Goal: Transaction & Acquisition: Purchase product/service

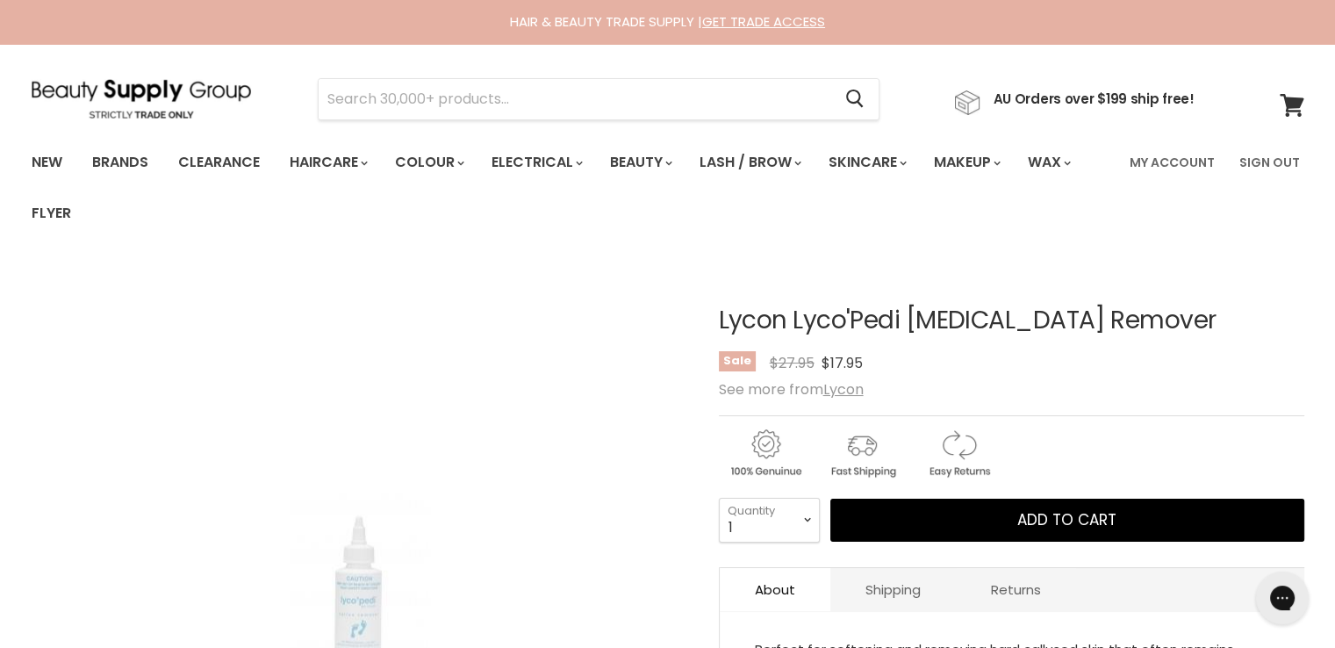
scroll to position [263, 0]
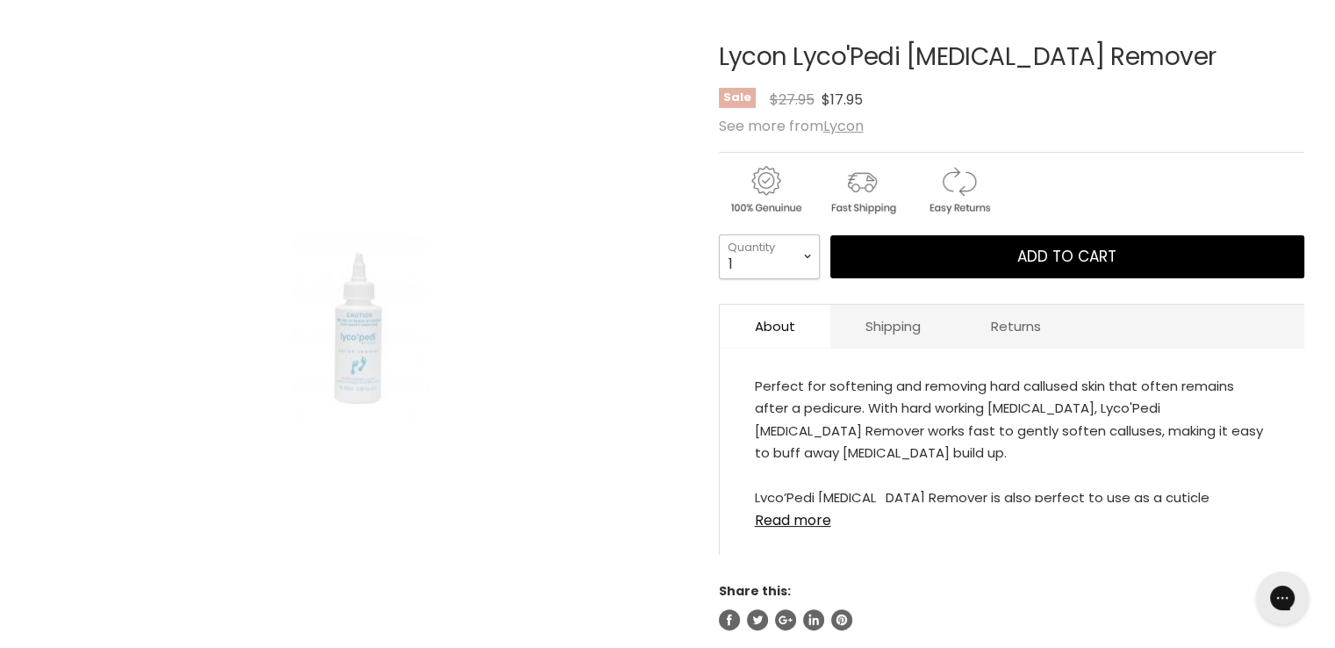
click at [788, 264] on select "1 2 3 4 5 6 7 8 9 10+" at bounding box center [769, 256] width 101 height 44
select select "2"
click at [719, 234] on select "1 2 3 4 5 6 7 8 9 10+" at bounding box center [769, 256] width 101 height 44
type input "2"
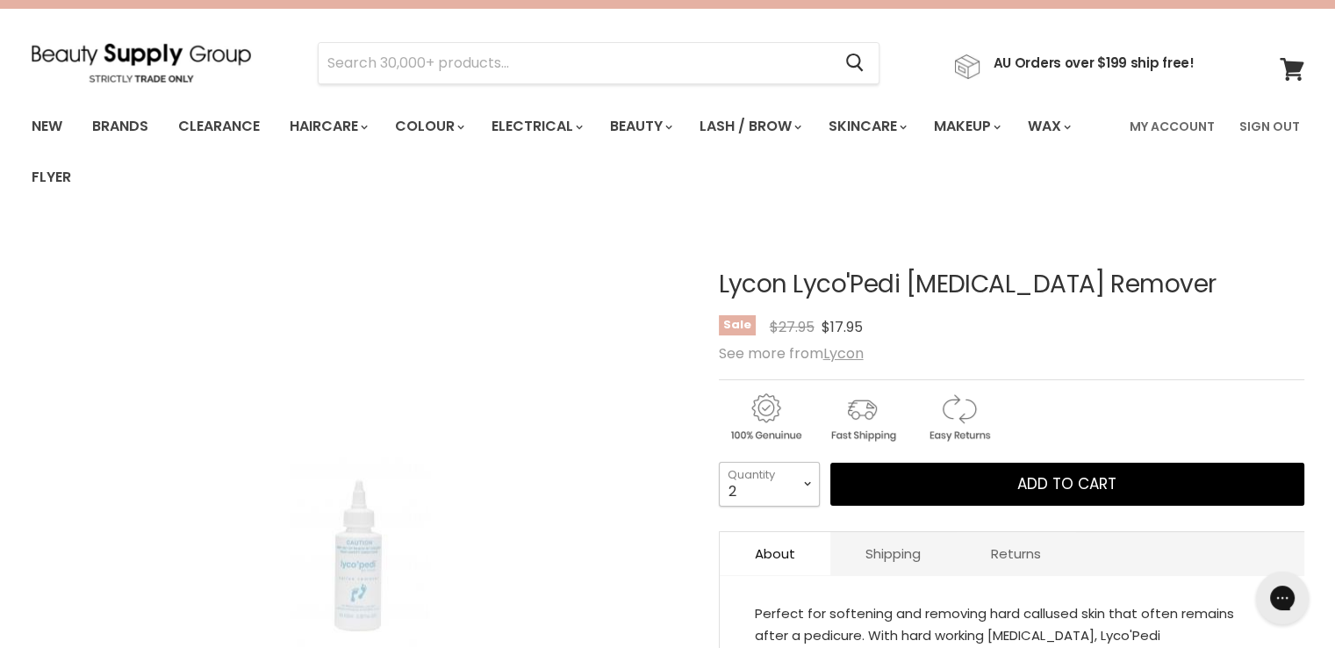
scroll to position [0, 0]
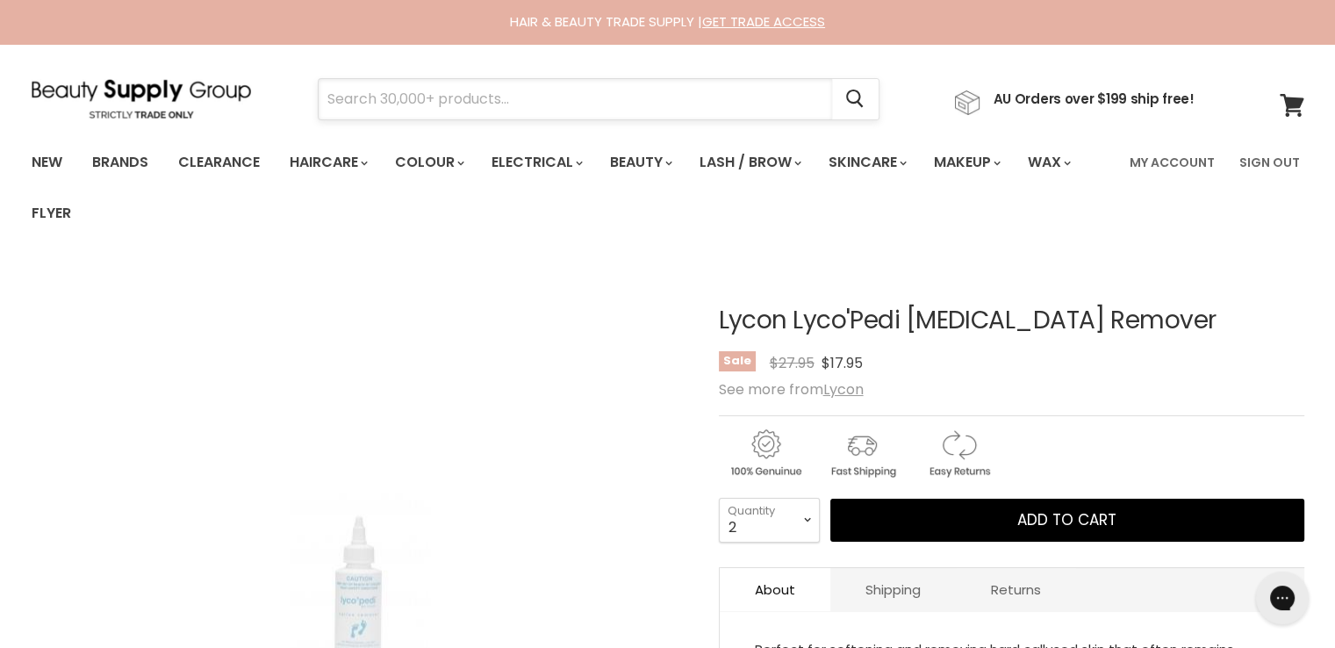
click at [530, 104] on input "Search" at bounding box center [576, 99] width 514 height 40
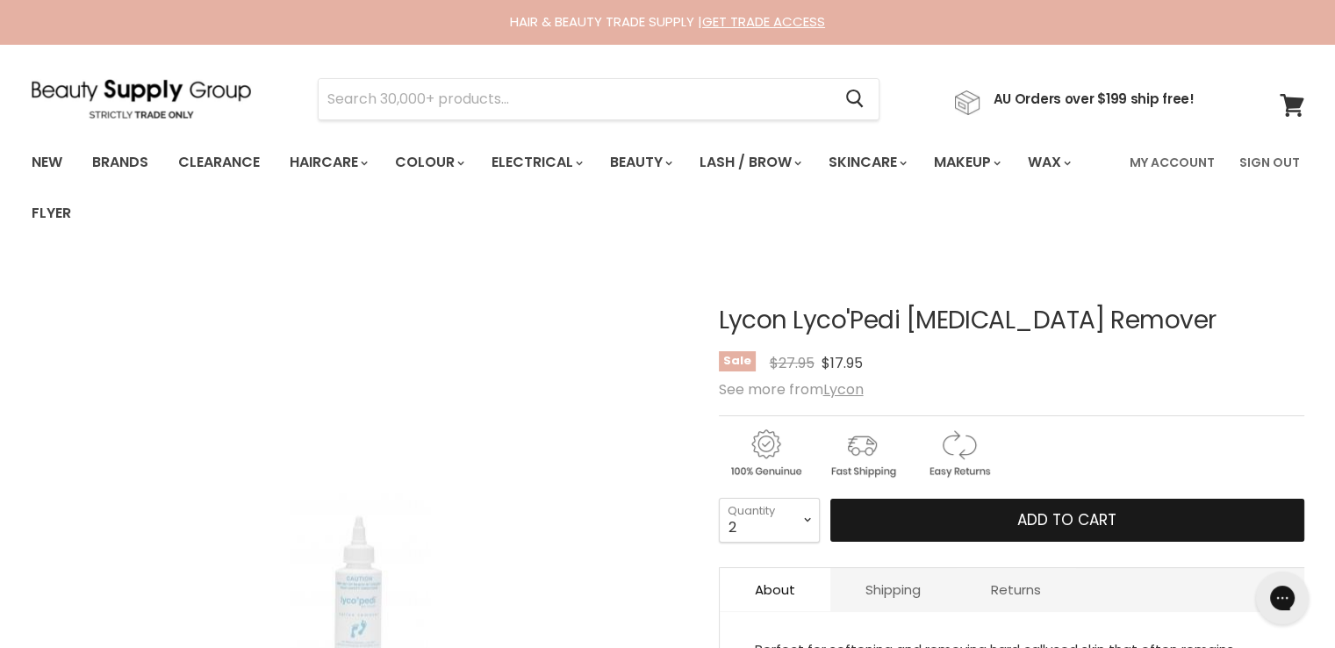
click at [967, 514] on button "Add to cart" at bounding box center [1068, 521] width 474 height 44
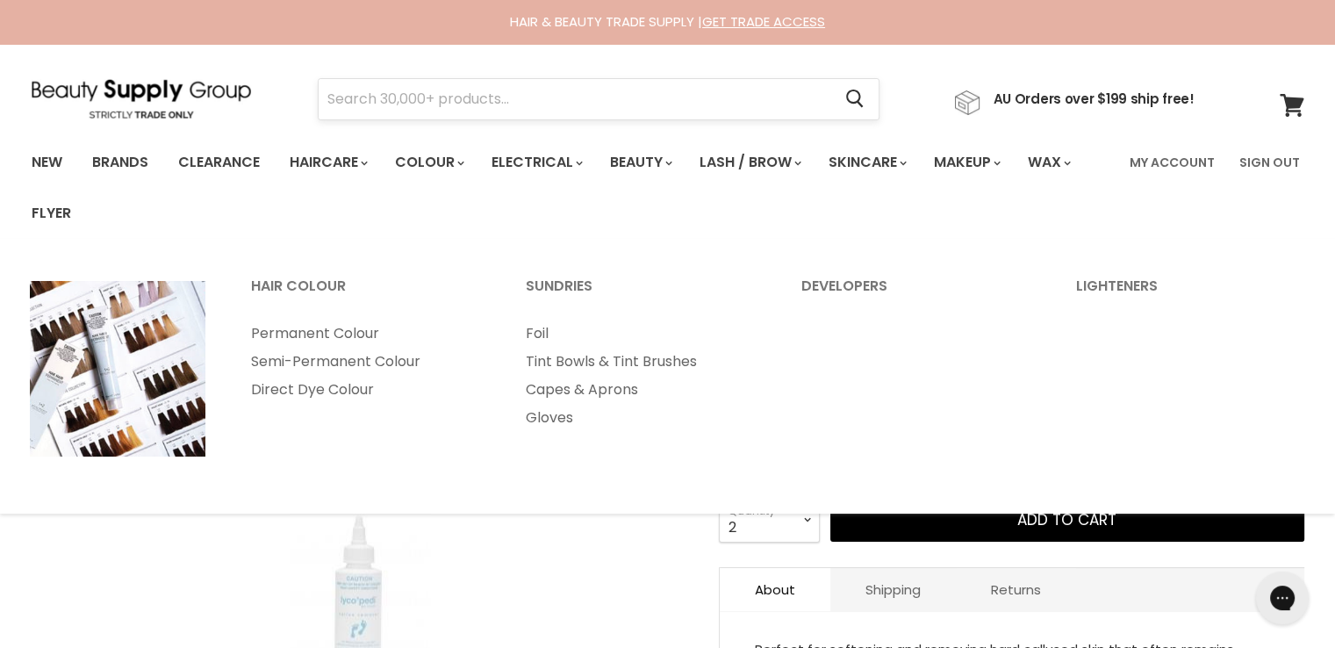
click at [418, 91] on input "Search" at bounding box center [576, 99] width 514 height 40
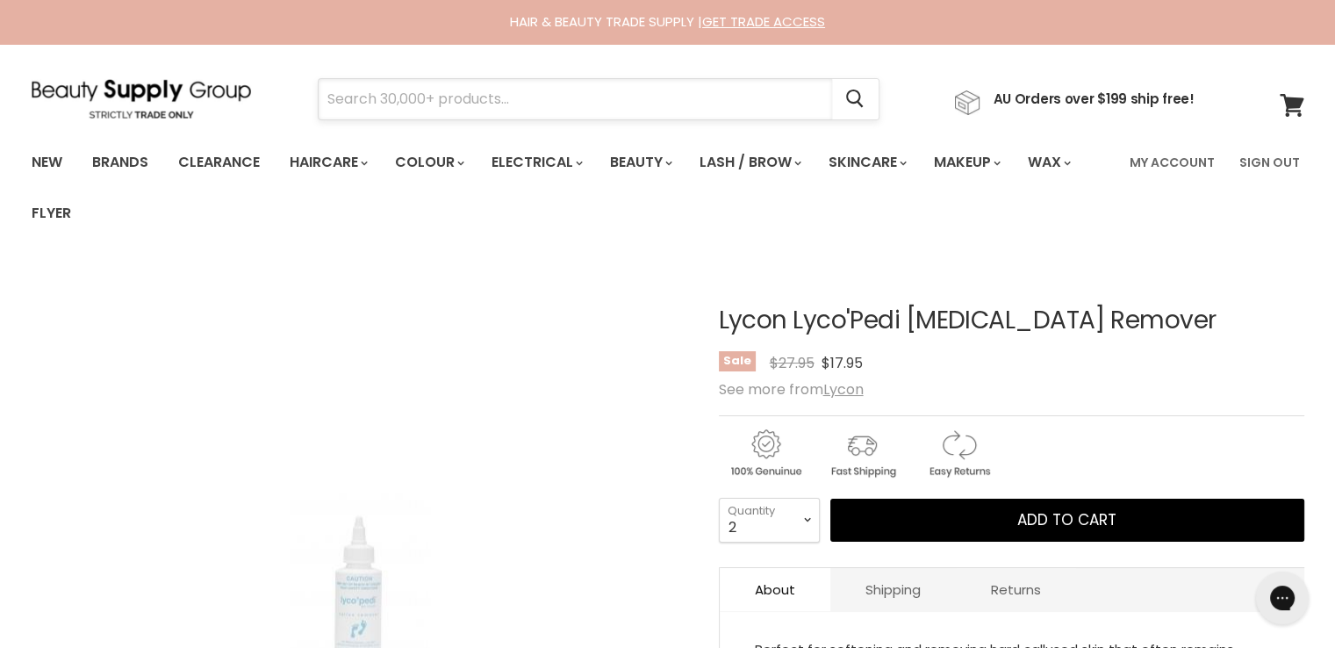
click at [403, 90] on input "Search" at bounding box center [576, 99] width 514 height 40
paste input "Lycon Lyco'Pedi Smoothing Cream"
type input "Lycon Lyco'Pedi Smoothing Cream"
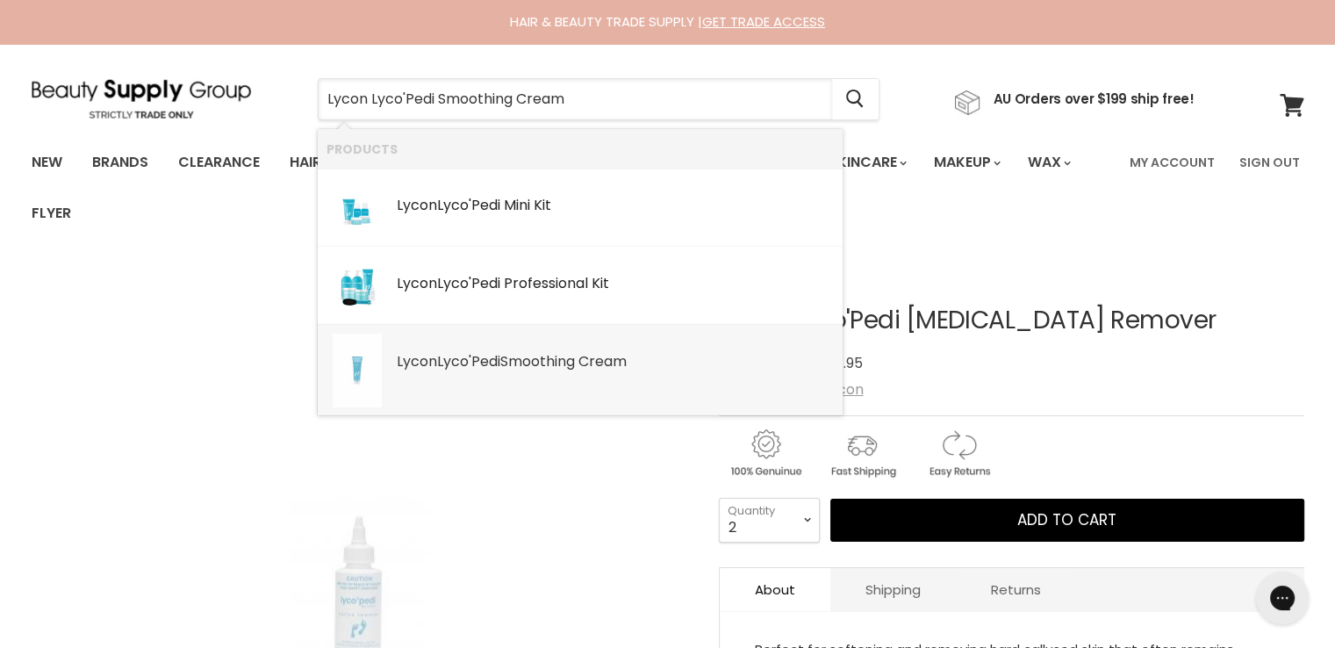
click at [462, 349] on div "Lycon Lyco'Pedi Smoothing Cream SKU: LPSC75-01 Lycon" at bounding box center [615, 353] width 437 height 39
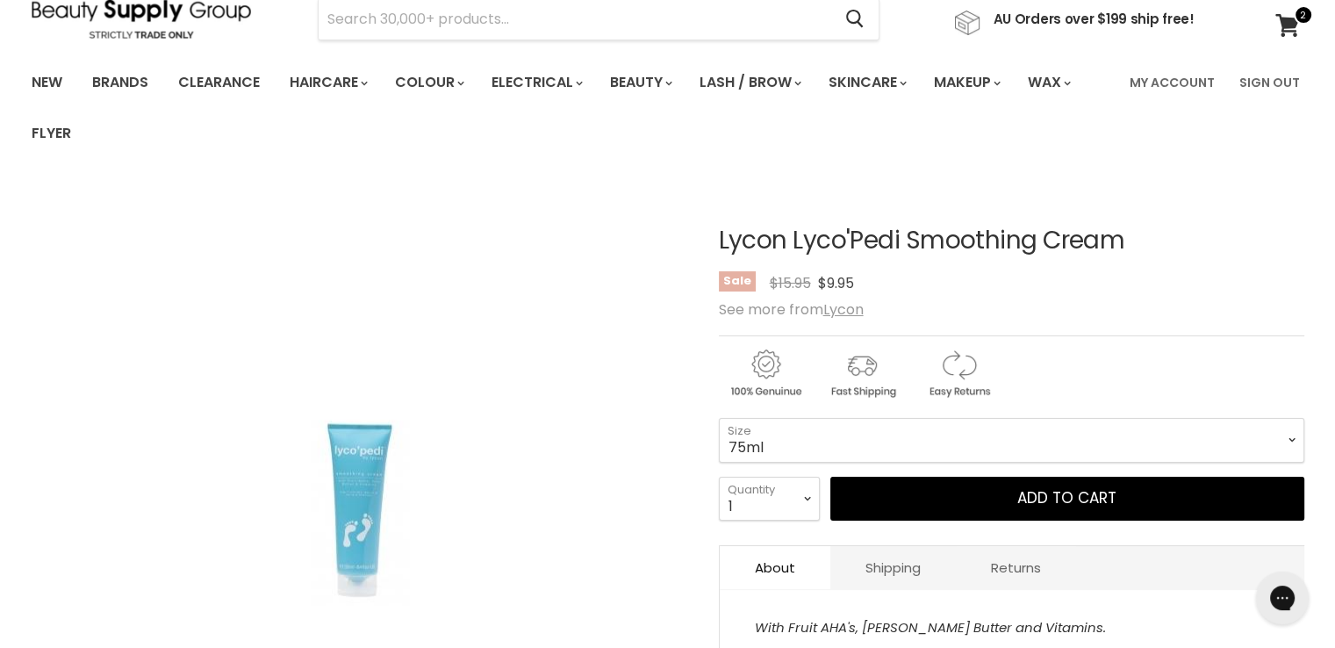
scroll to position [176, 0]
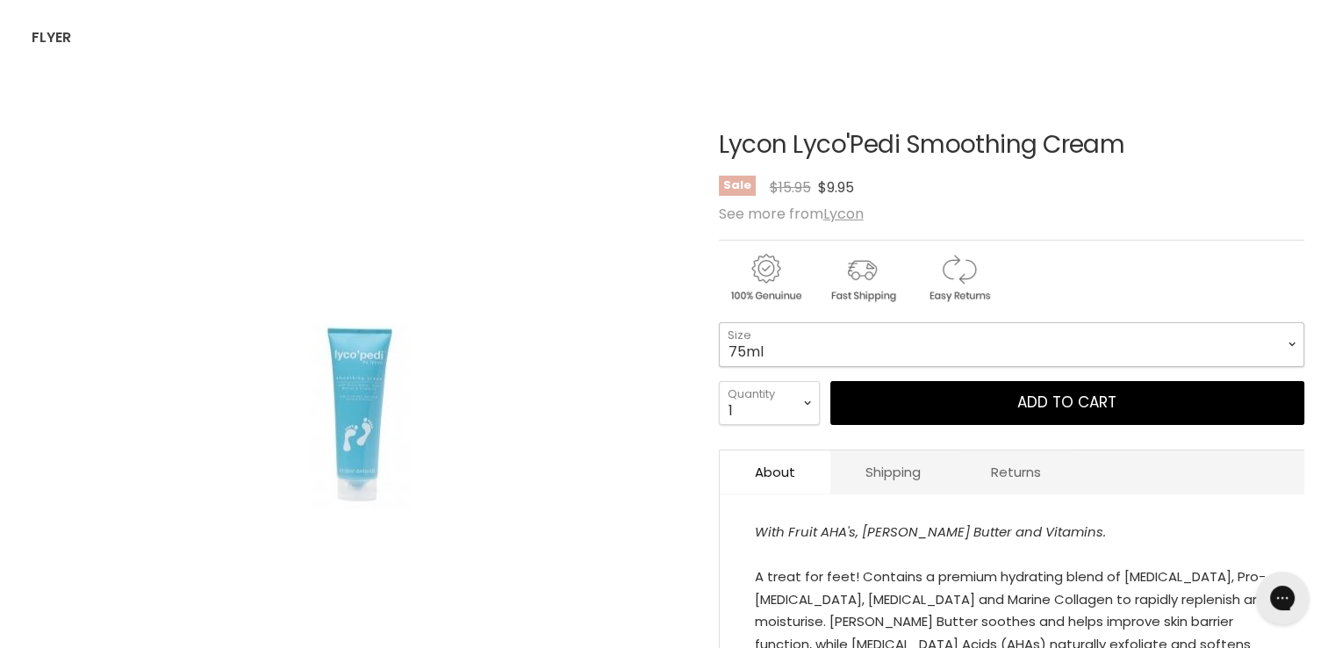
click at [785, 335] on select "75ml 250ml" at bounding box center [1012, 344] width 586 height 44
click at [719, 322] on select "75ml 250ml" at bounding box center [1012, 344] width 586 height 44
select select "250ml"
click at [773, 408] on select "1 2 3 4 5 6 7 8 9 10+" at bounding box center [769, 403] width 101 height 44
select select "2"
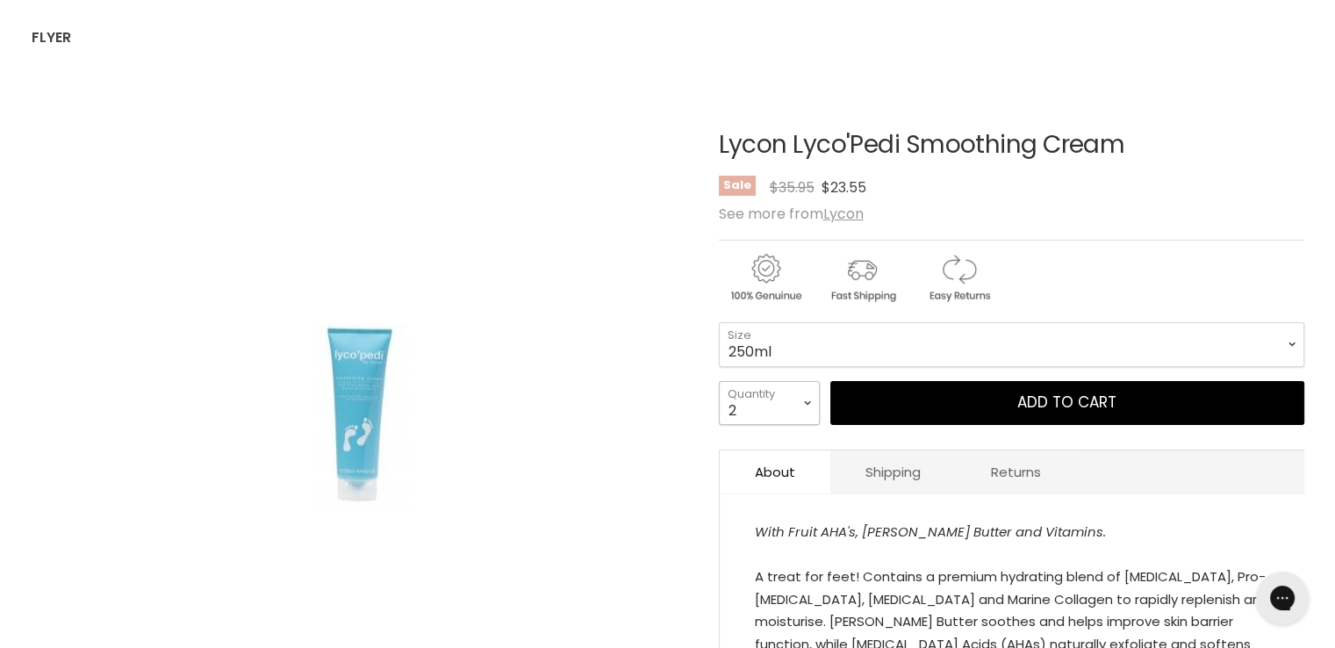
click at [719, 381] on select "1 2 3 4 5 6 7 8 9 10+" at bounding box center [769, 403] width 101 height 44
type input "2"
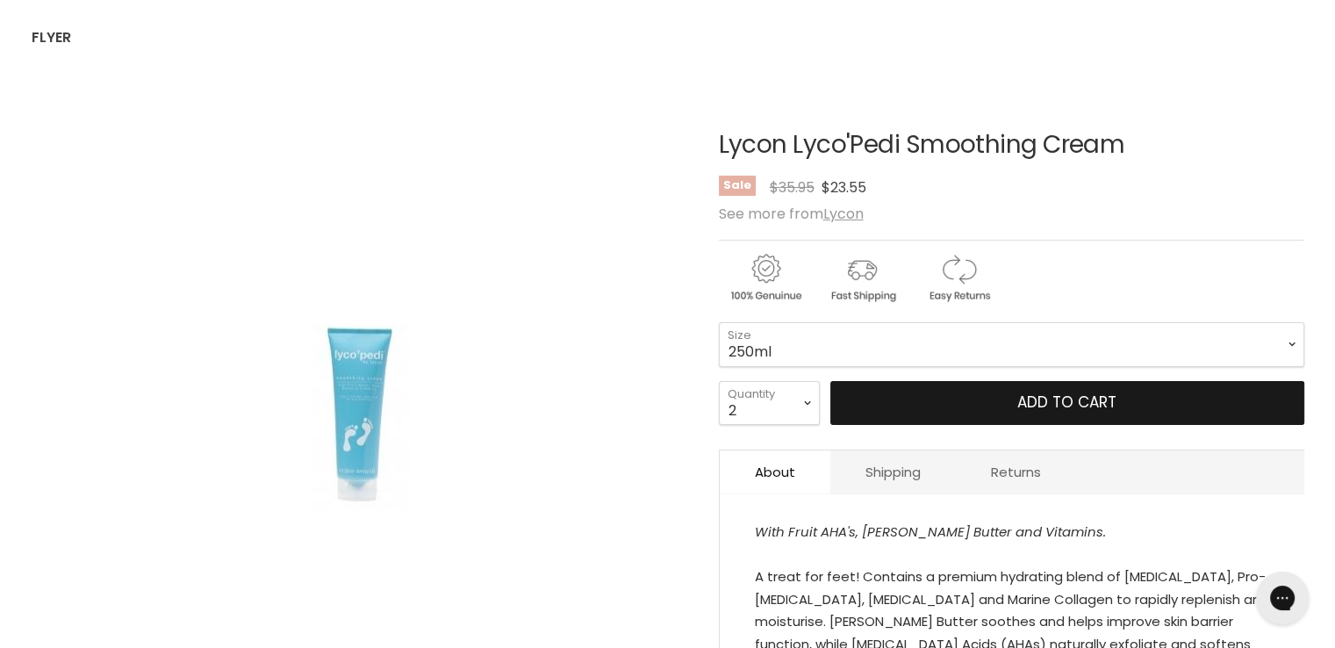
click at [946, 415] on button "Add to cart" at bounding box center [1068, 403] width 474 height 44
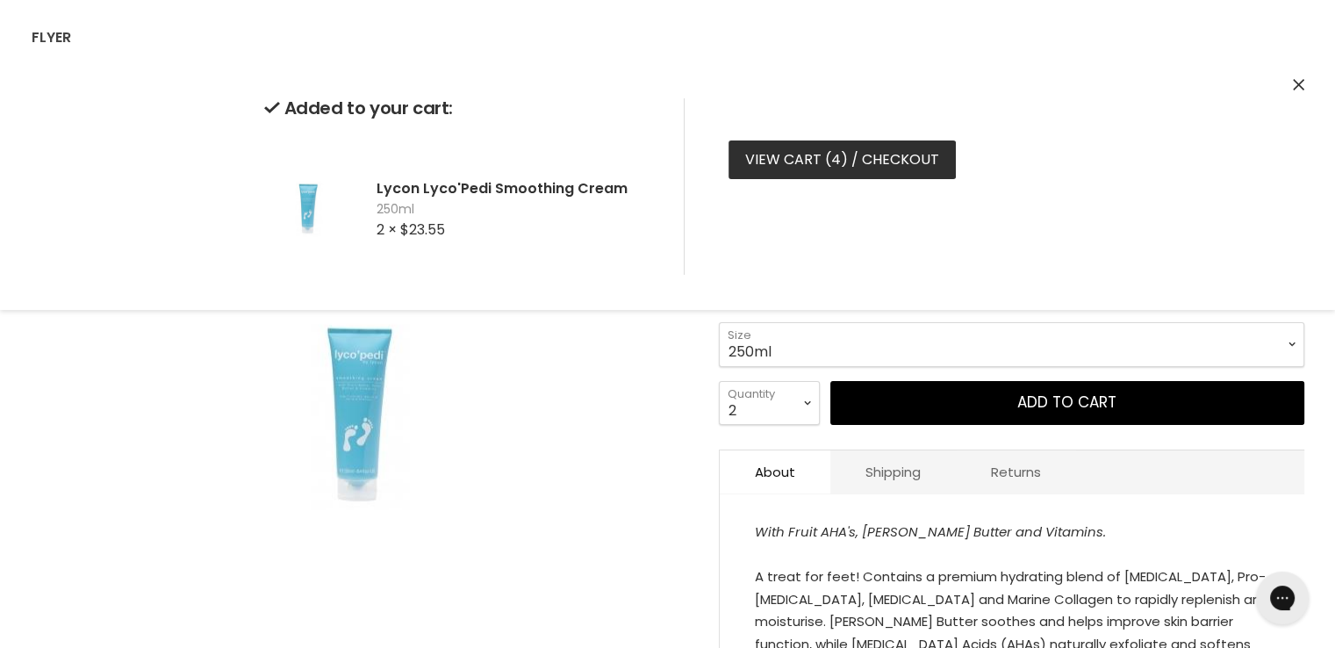
click at [824, 169] on link "View cart ( 4 ) / Checkout" at bounding box center [842, 159] width 227 height 39
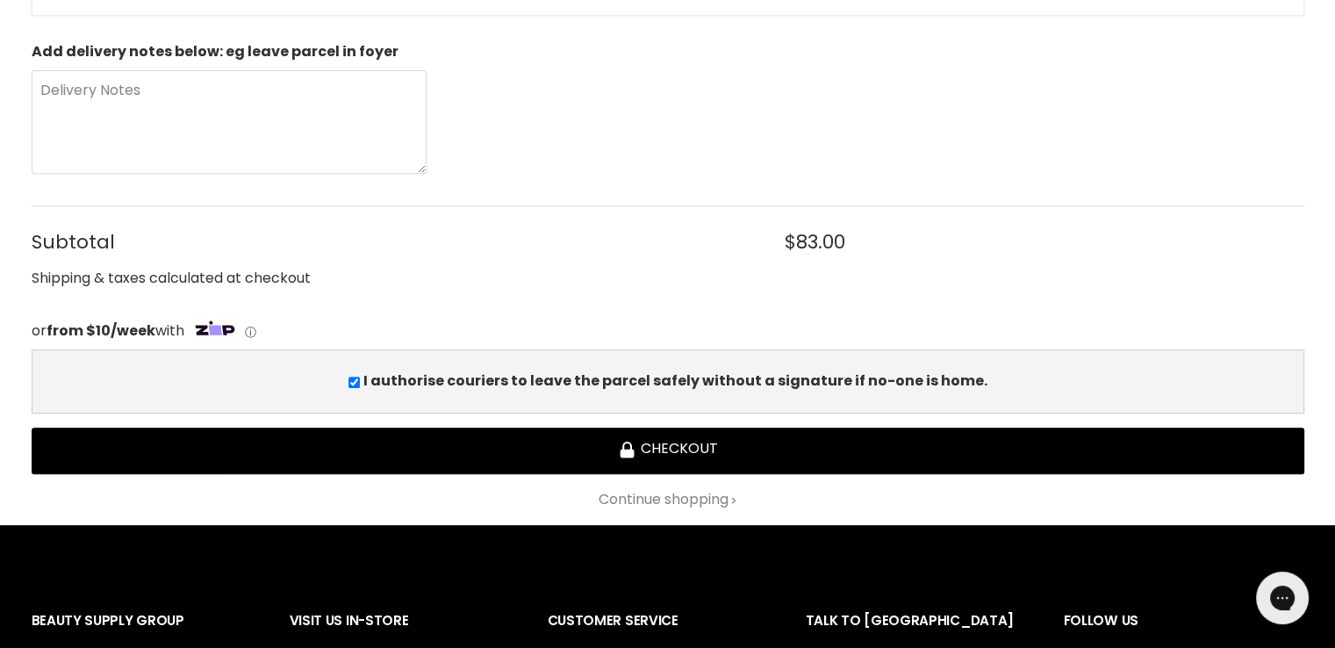
scroll to position [878, 0]
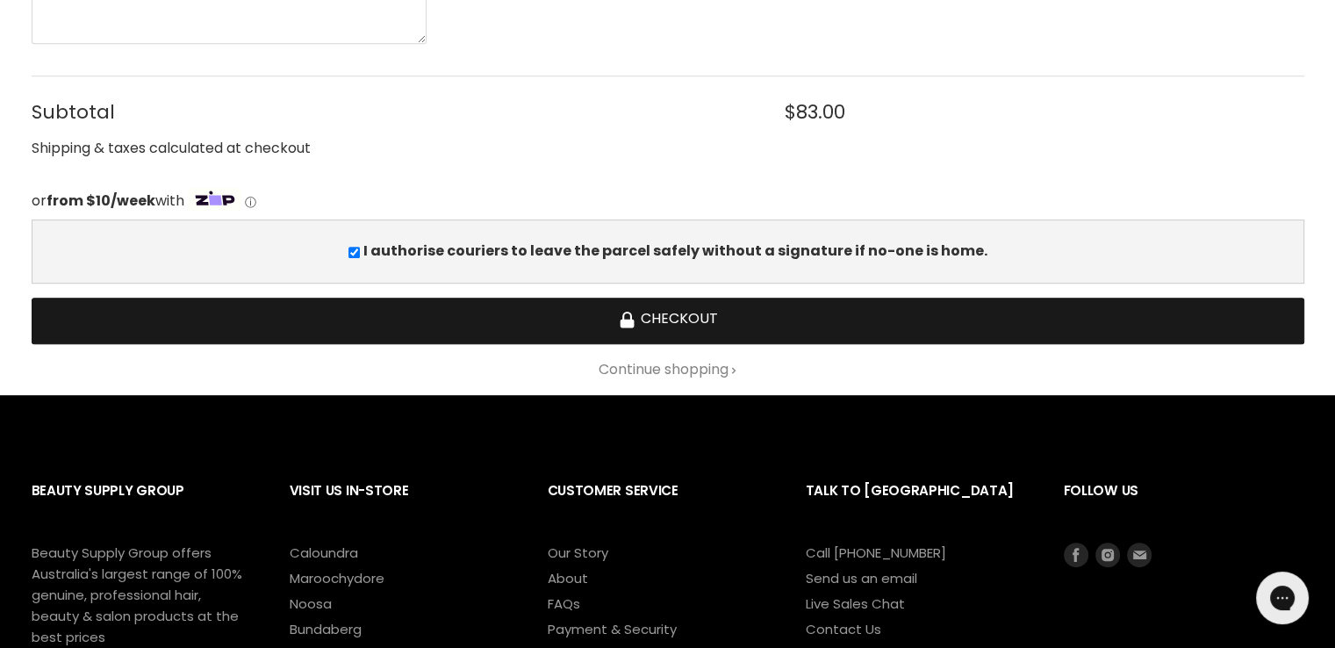
click at [766, 328] on button "Checkout" at bounding box center [668, 321] width 1273 height 47
